Goal: Task Accomplishment & Management: Use online tool/utility

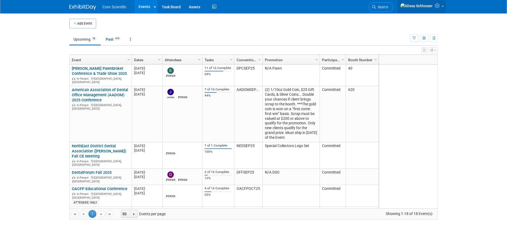
click at [436, 5] on icon at bounding box center [438, 5] width 6 height 5
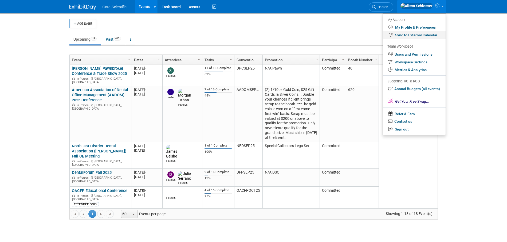
click at [418, 34] on link "Sync to External Calendar..." at bounding box center [414, 35] width 63 height 8
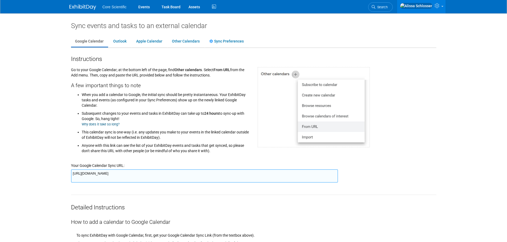
click at [155, 173] on textarea "[URL][DOMAIN_NAME]" at bounding box center [204, 175] width 267 height 13
click at [228, 132] on li "This calendar sync is one-way (i.e. any updates you make to your events in the …" at bounding box center [166, 133] width 168 height 13
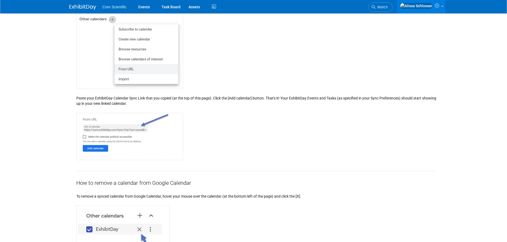
scroll to position [531, 0]
